Goal: Communication & Community: Answer question/provide support

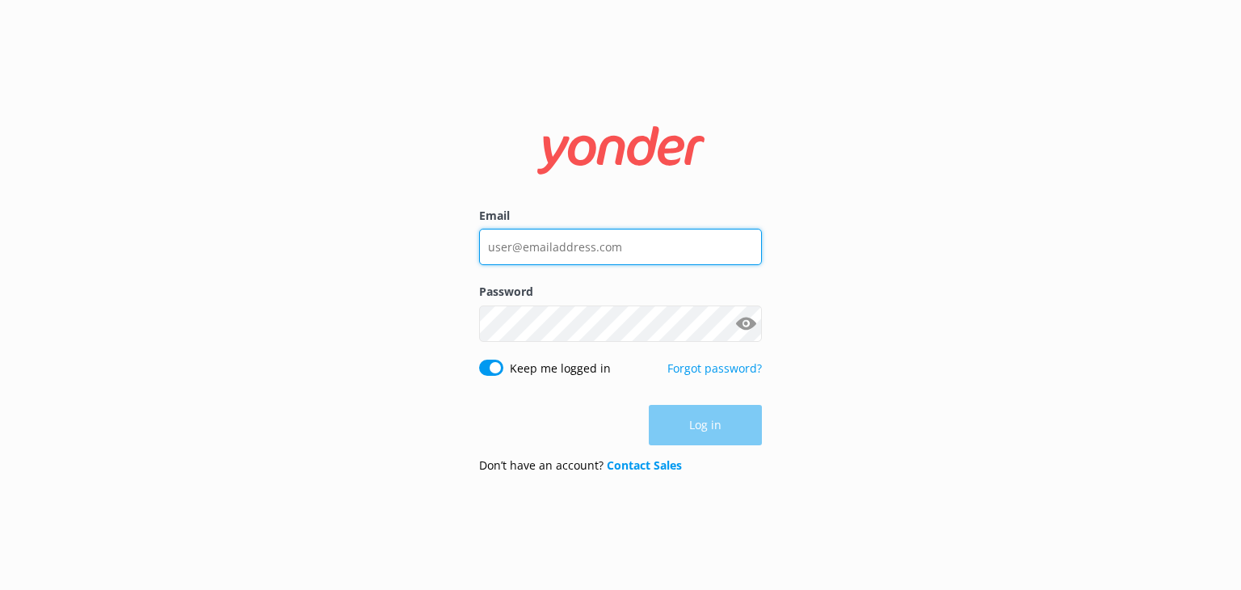
type input "[EMAIL_ADDRESS][DOMAIN_NAME]"
click at [718, 435] on div "Log in" at bounding box center [620, 425] width 283 height 40
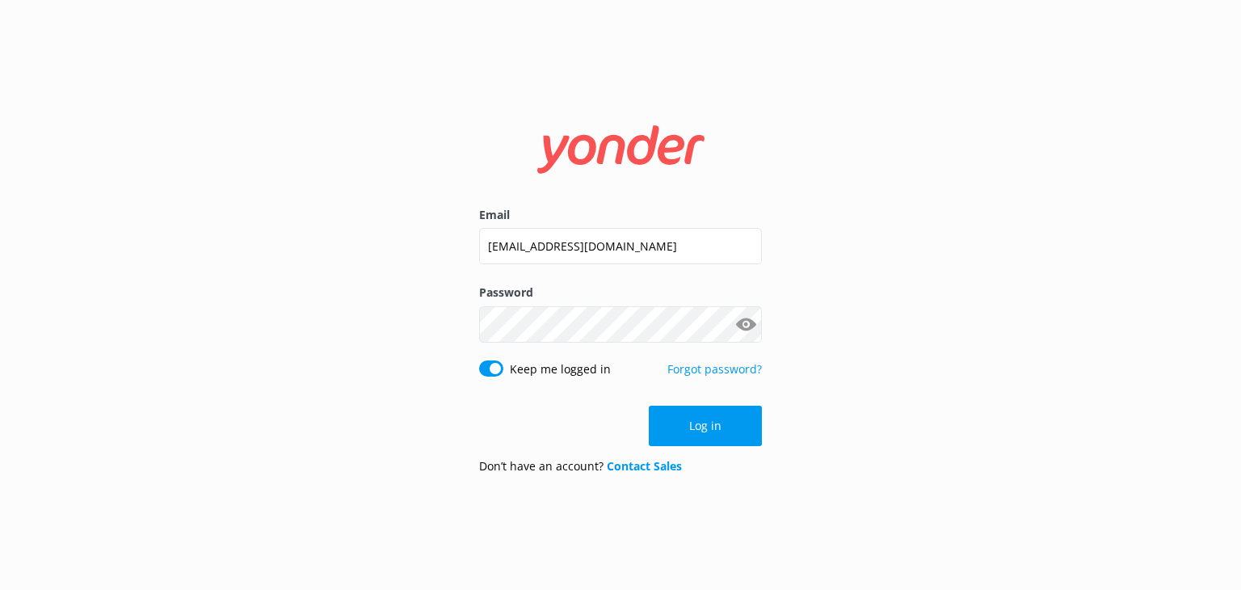
click at [718, 435] on button "Log in" at bounding box center [705, 426] width 113 height 40
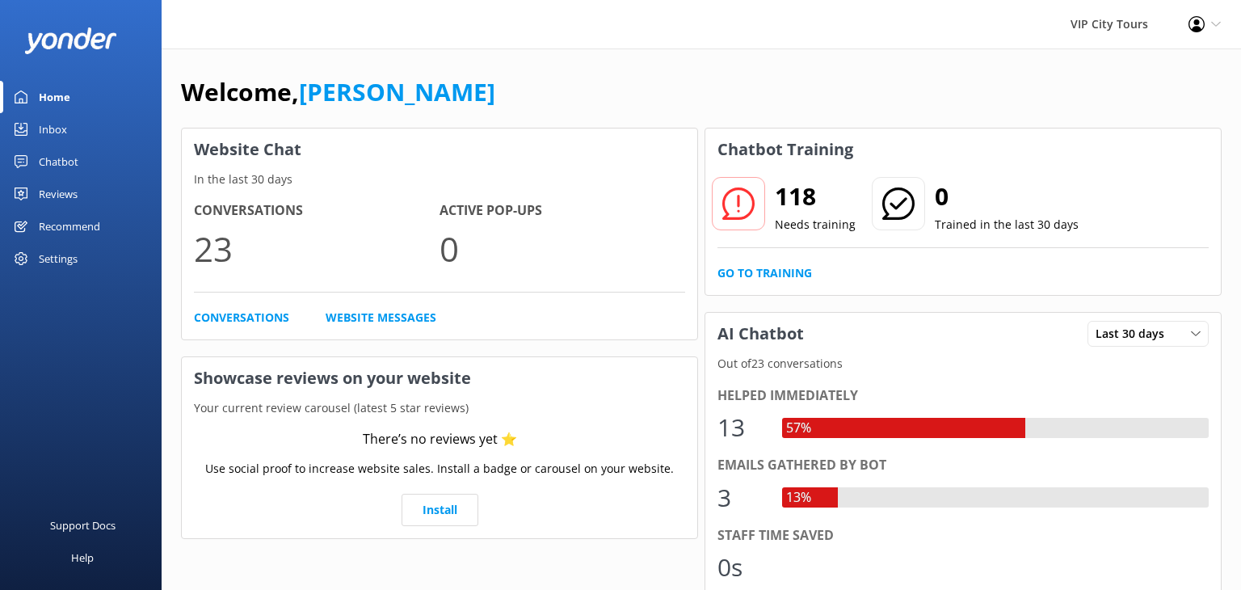
click at [58, 132] on div "Inbox" at bounding box center [53, 129] width 28 height 32
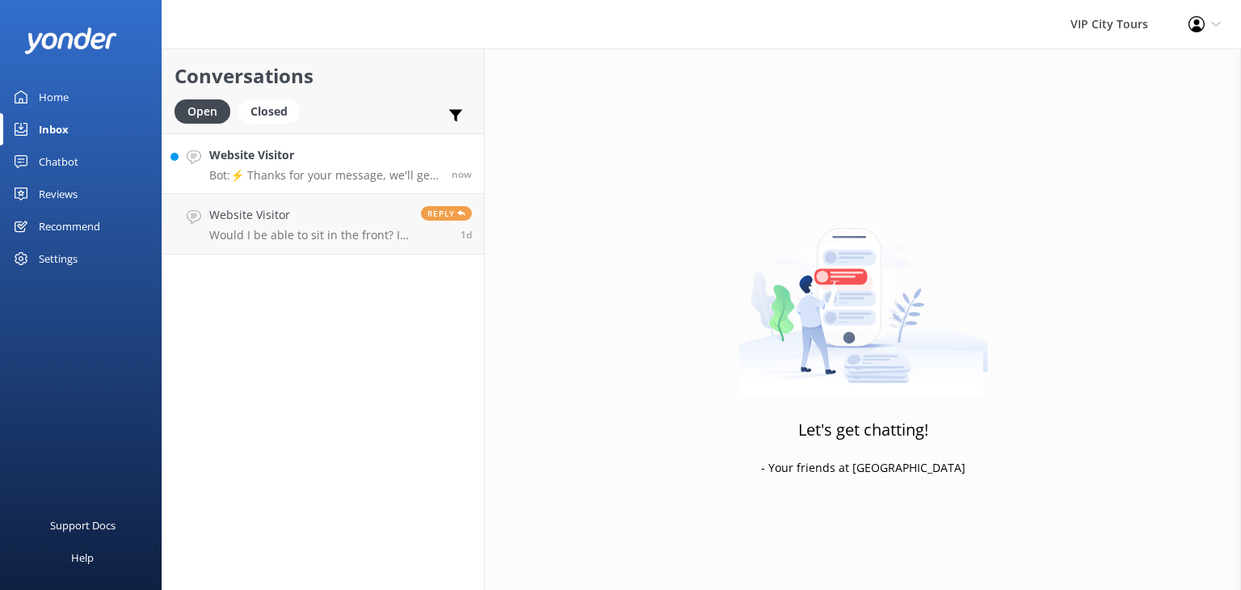
click at [349, 177] on p "Bot: ⚡ Thanks for your message, we'll get back to you as soon as we can. You're…" at bounding box center [324, 175] width 230 height 15
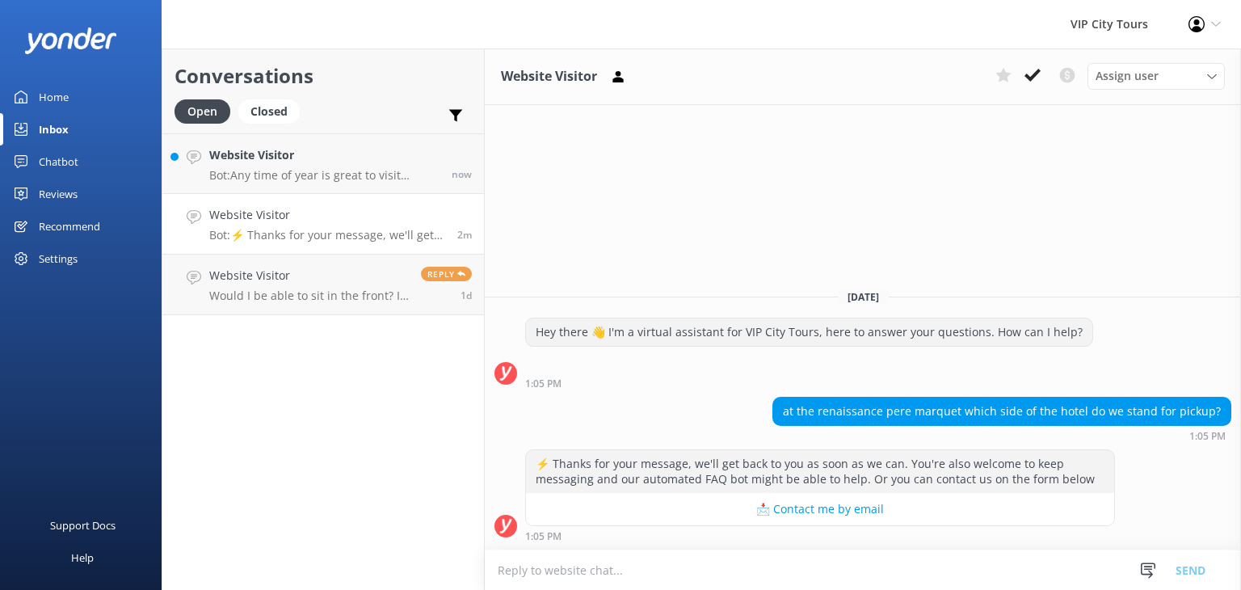
click at [664, 561] on textarea at bounding box center [863, 570] width 756 height 40
type textarea "H"
click at [585, 561] on textarea at bounding box center [863, 570] width 756 height 40
type textarea "T"
type textarea "H"
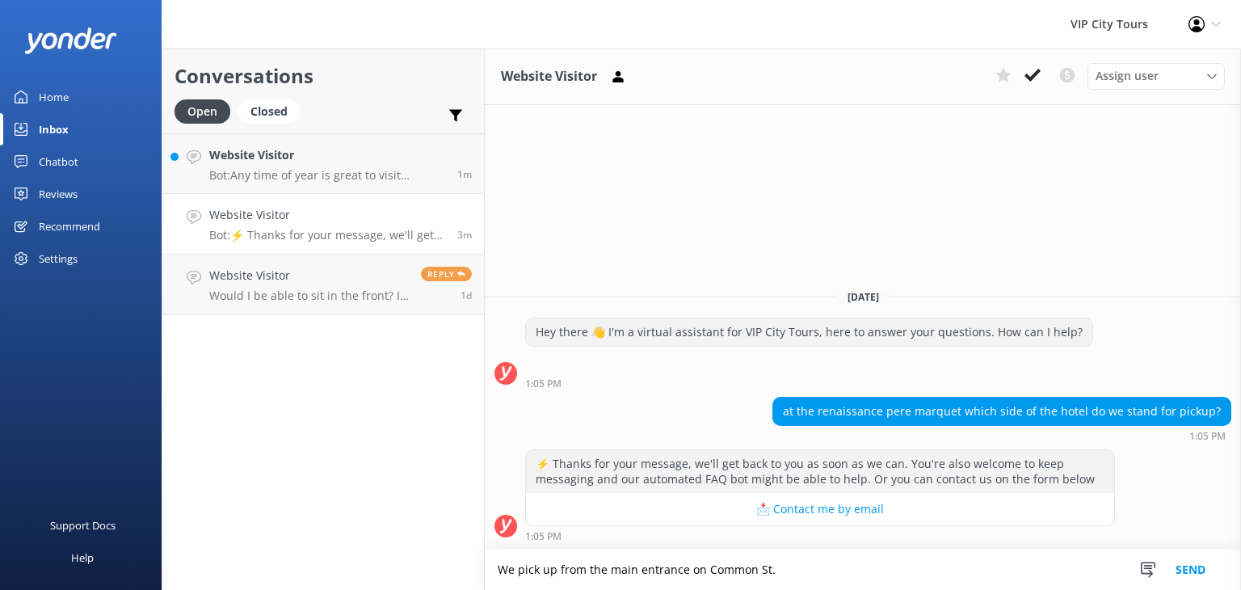
type textarea "We pick up from the main entrance on Common St."
click at [1199, 561] on button "Send" at bounding box center [1190, 569] width 61 height 40
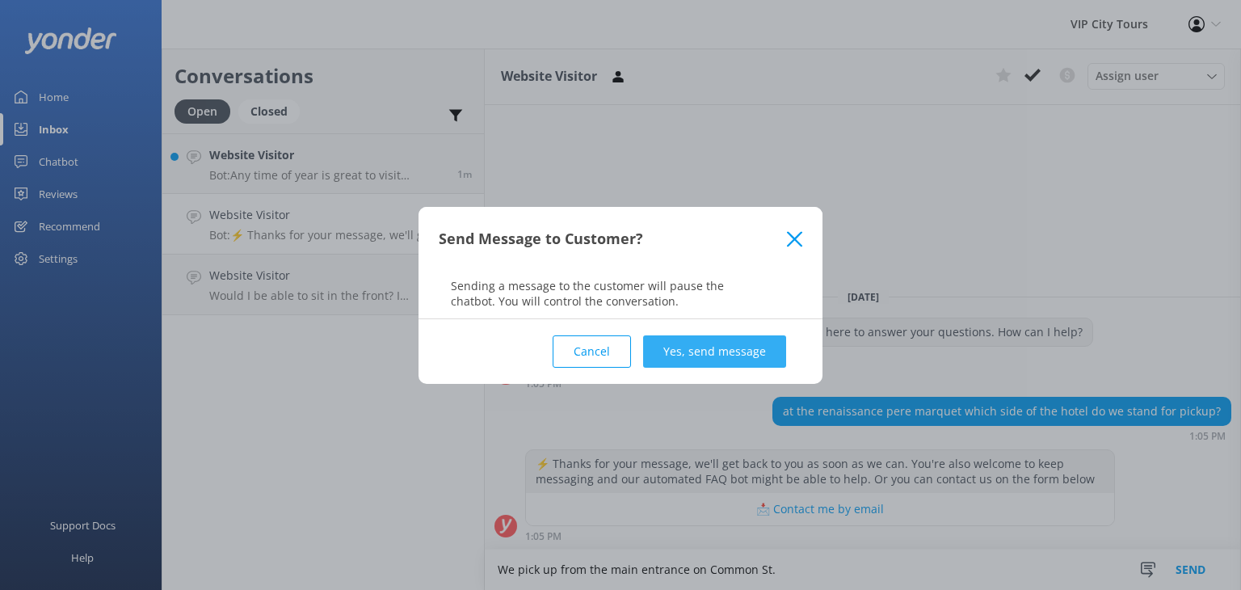
click at [669, 349] on button "Yes, send message" at bounding box center [714, 351] width 143 height 32
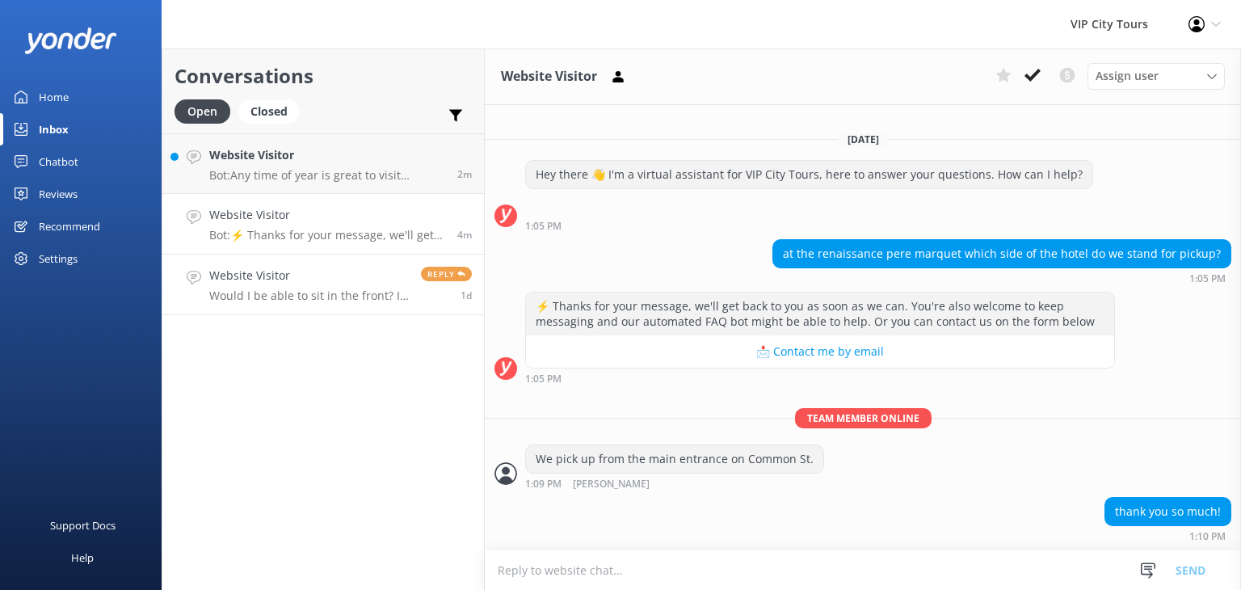
click at [283, 305] on link "Website Visitor Would I be able to sit in the front? I get carsick Reply 1d" at bounding box center [323, 284] width 322 height 61
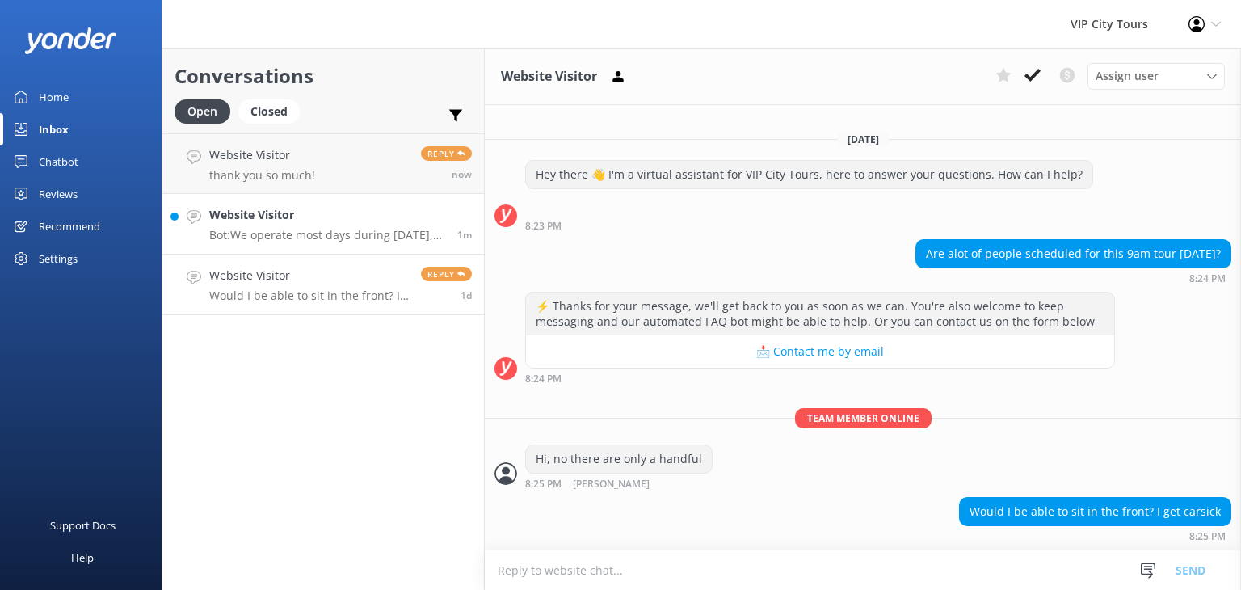
click at [309, 228] on p "Bot: We operate most days during [DATE], but we are closed on [DATE] Day. The t…" at bounding box center [327, 235] width 236 height 15
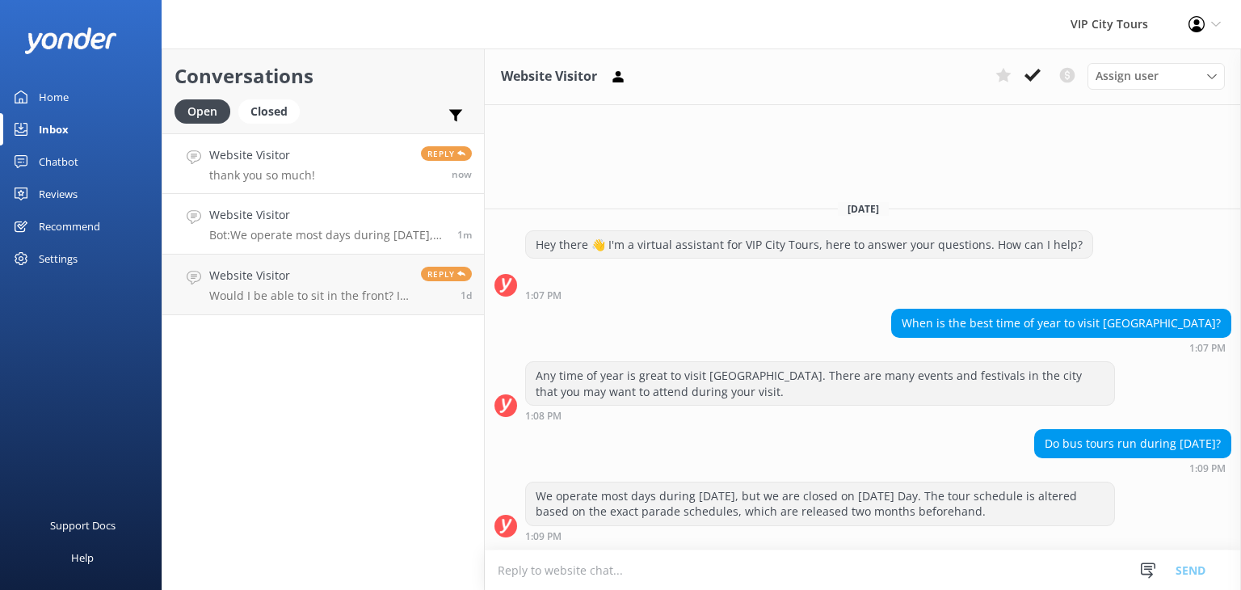
click at [335, 149] on link "Website Visitor thank you so much! Reply now" at bounding box center [323, 163] width 322 height 61
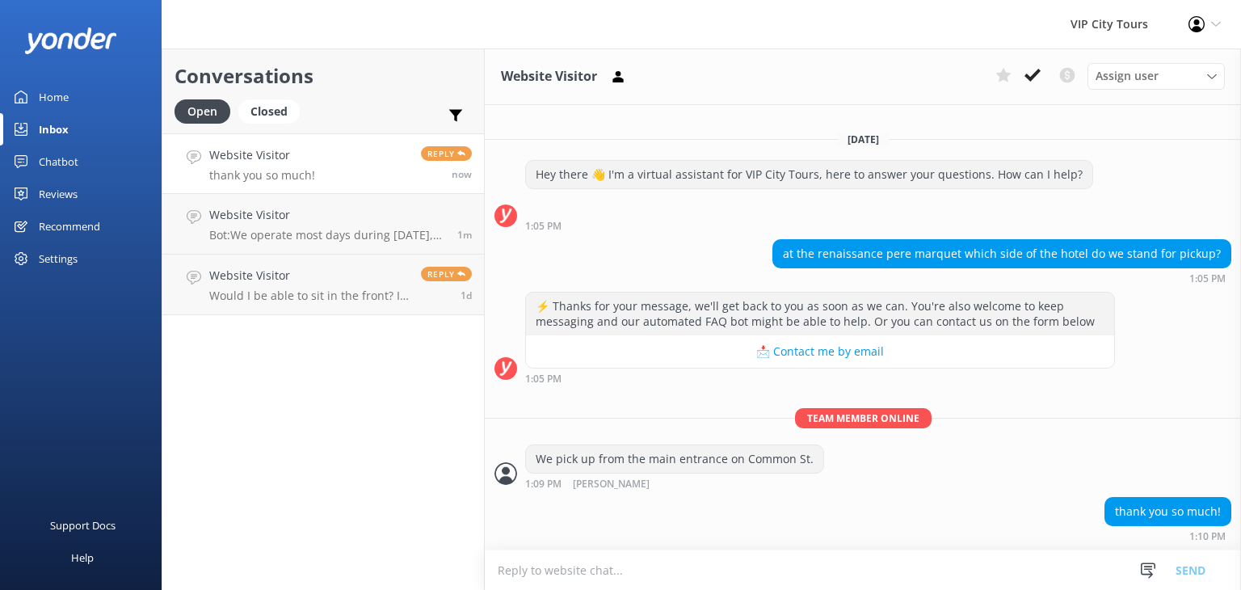
click at [113, 260] on div "Settings" at bounding box center [81, 258] width 162 height 32
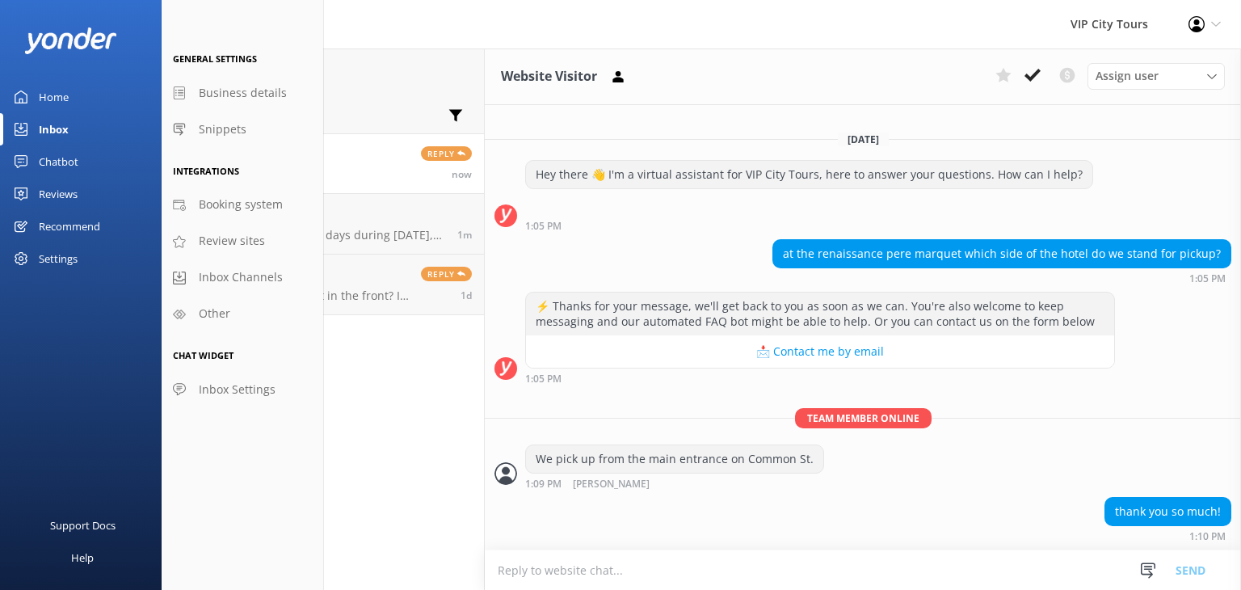
click at [676, 561] on textarea at bounding box center [863, 570] width 756 height 40
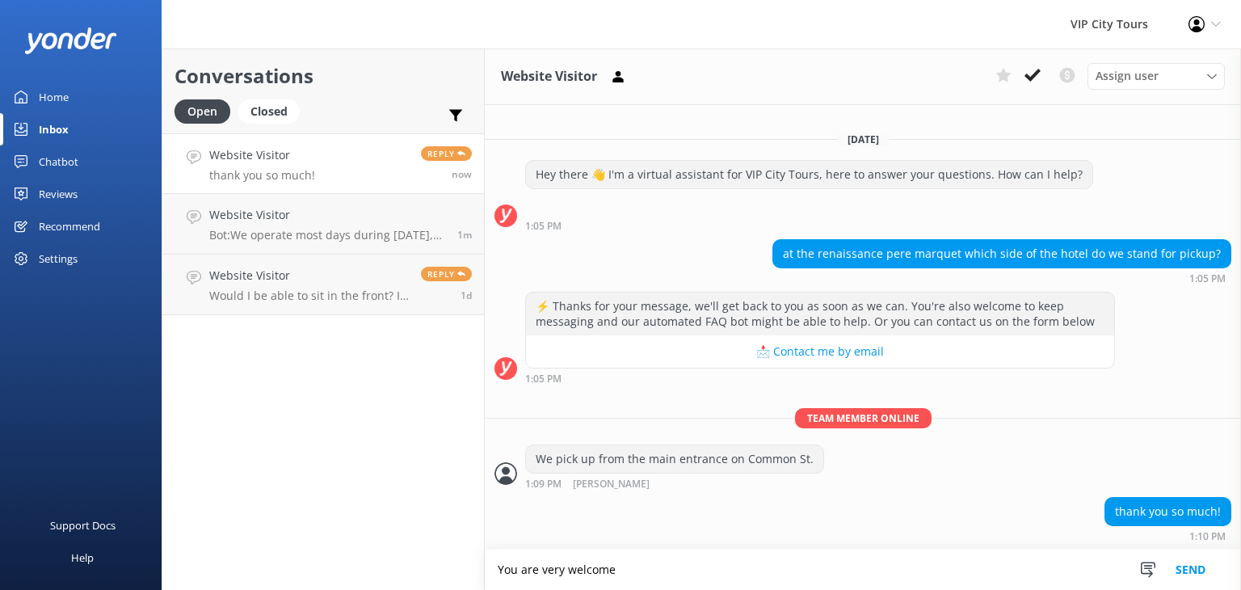
type textarea "You are very welcome"
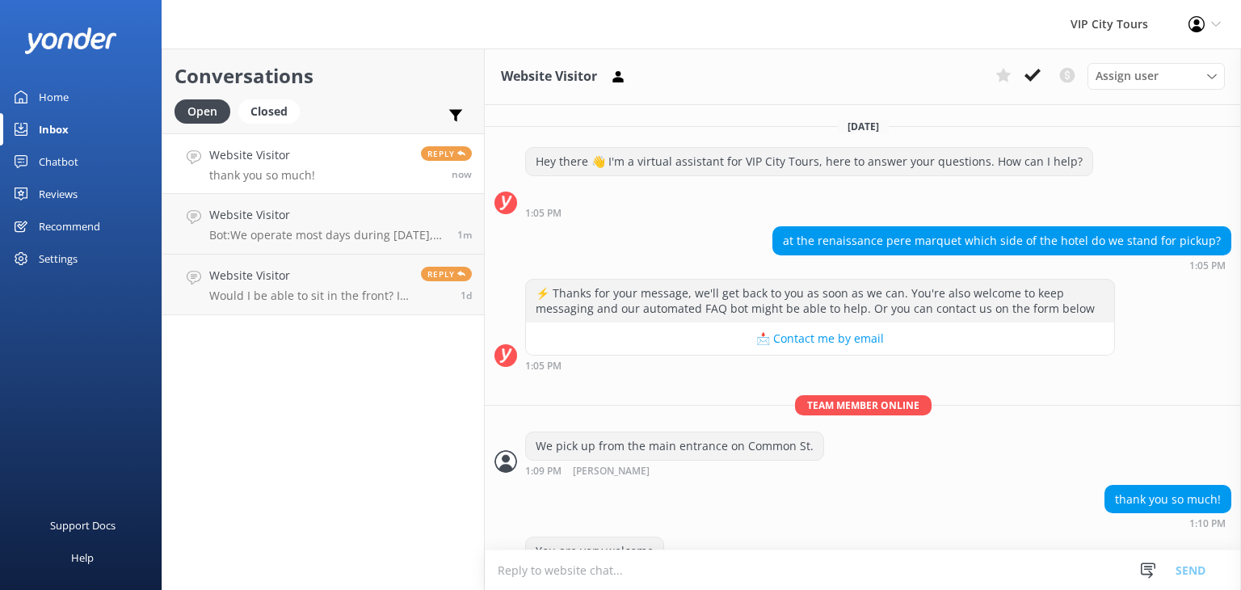
scroll to position [38, 0]
